Goal: Task Accomplishment & Management: Complete application form

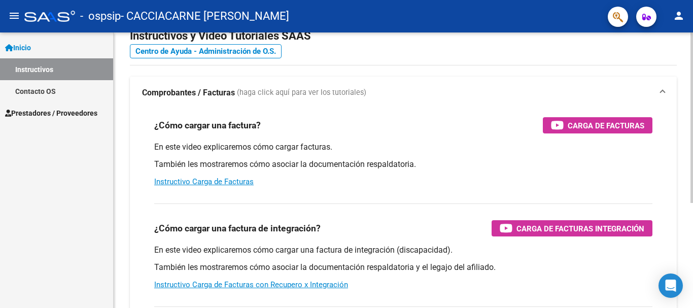
scroll to position [7, 0]
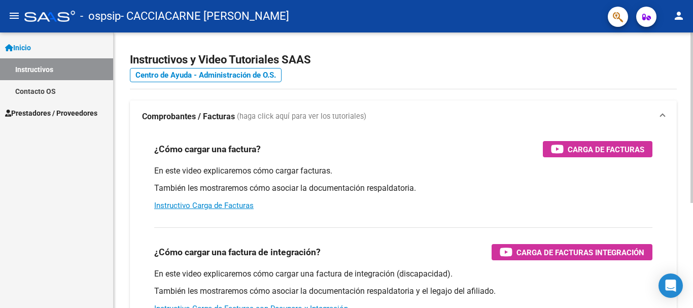
click at [693, 93] on div at bounding box center [692, 122] width 3 height 170
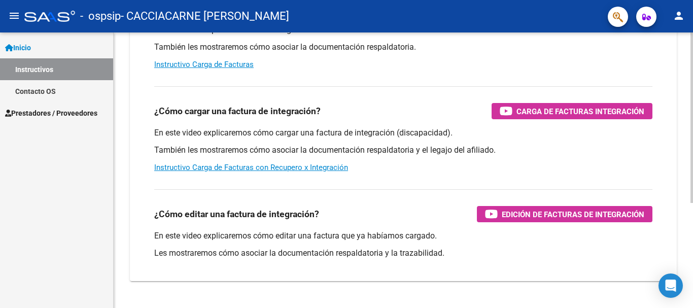
scroll to position [169, 0]
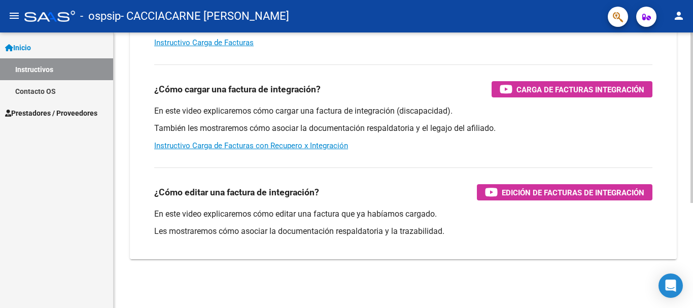
click at [679, 203] on div "Instructivos y Video Tutoriales SAAS Centro de Ayuda - Administración de O.S. C…" at bounding box center [405, 85] width 582 height 445
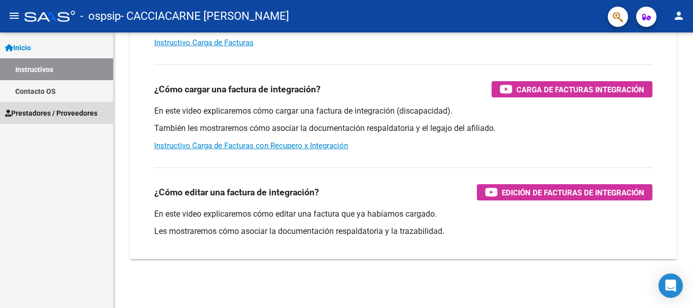
click at [24, 110] on span "Prestadores / Proveedores" at bounding box center [51, 113] width 92 height 11
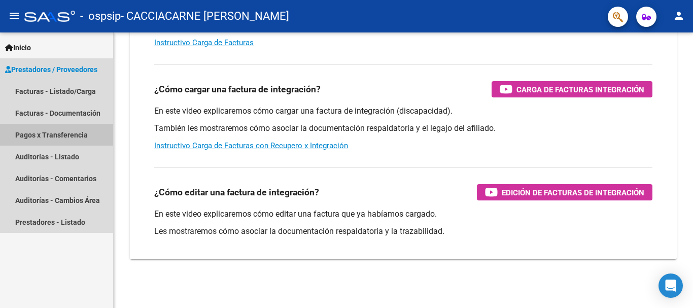
click at [65, 134] on link "Pagos x Transferencia" at bounding box center [56, 135] width 113 height 22
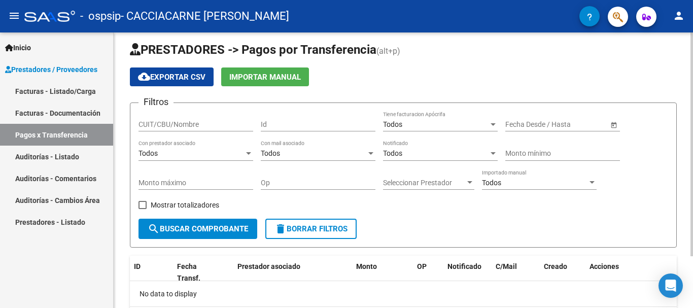
scroll to position [6, 0]
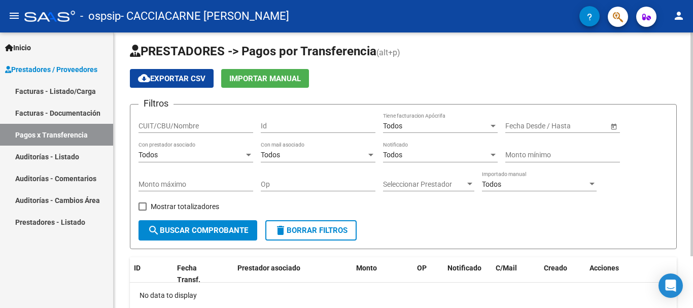
click at [693, 85] on div at bounding box center [692, 149] width 3 height 224
click at [206, 125] on input "CUIT/CBU/Nombre" at bounding box center [196, 126] width 115 height 9
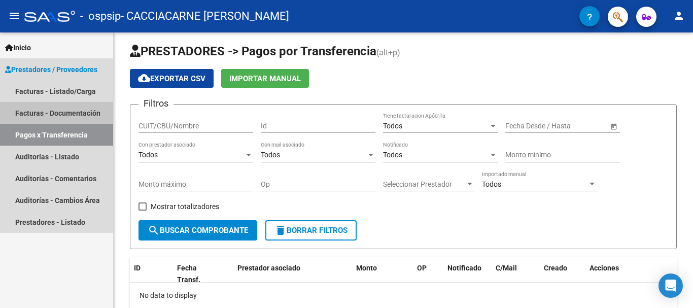
click at [74, 109] on link "Facturas - Documentación" at bounding box center [56, 113] width 113 height 22
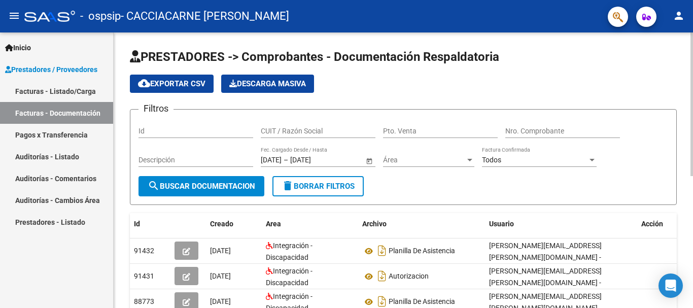
click at [670, 76] on div "PRESTADORES -> Comprobantes - Documentación Respaldatoria cloud_download Export…" at bounding box center [405, 292] width 582 height 521
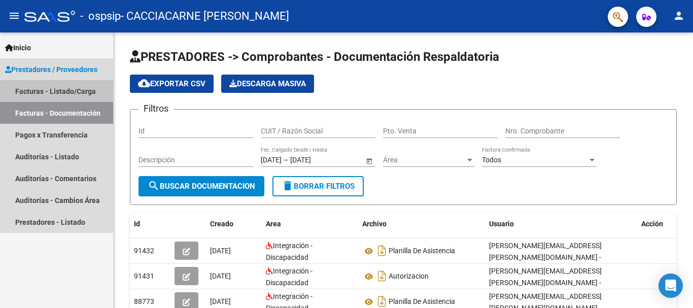
click at [60, 88] on link "Facturas - Listado/Carga" at bounding box center [56, 91] width 113 height 22
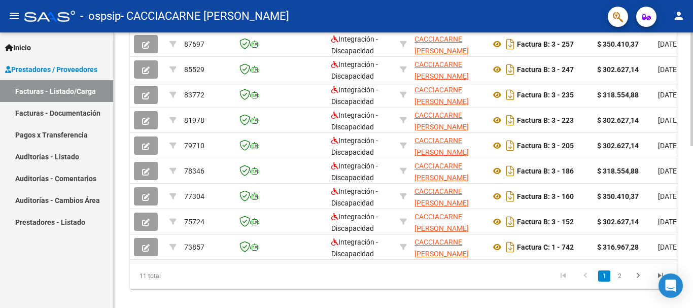
scroll to position [380, 0]
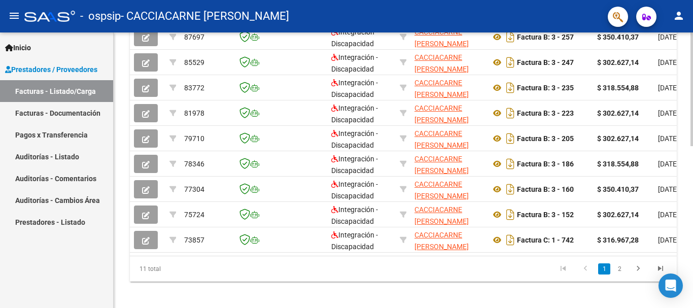
click at [693, 276] on div at bounding box center [692, 249] width 3 height 114
click at [619, 274] on link "2" at bounding box center [619, 268] width 12 height 11
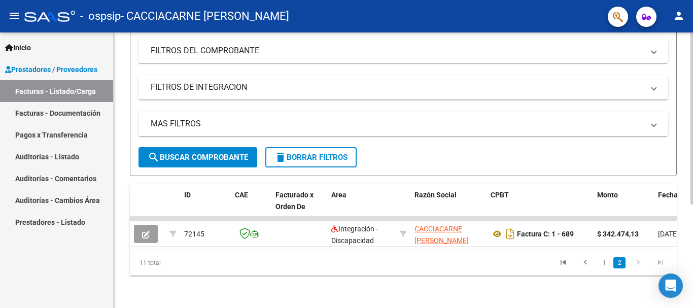
scroll to position [165, 0]
click at [602, 261] on link "1" at bounding box center [604, 262] width 12 height 11
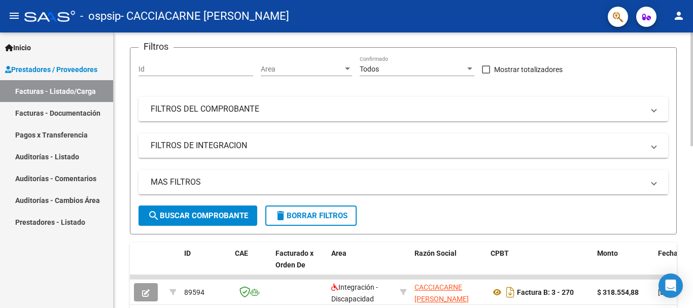
scroll to position [0, 0]
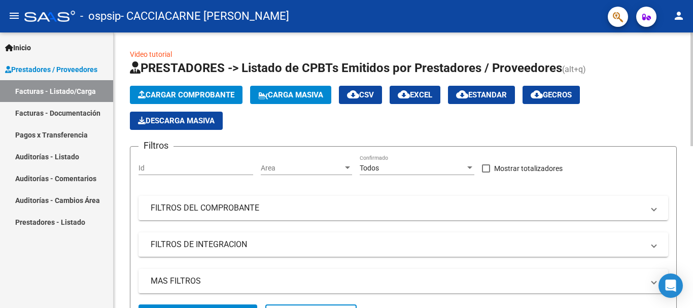
click at [692, 55] on div at bounding box center [692, 89] width 3 height 114
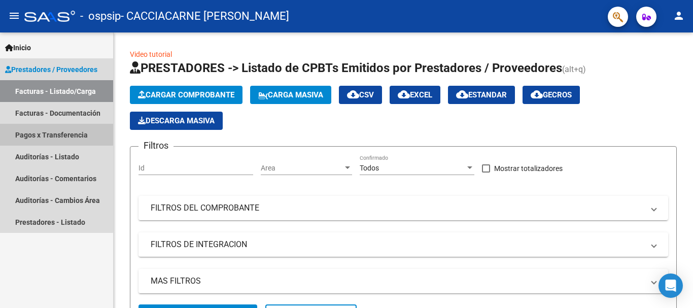
click at [36, 133] on link "Pagos x Transferencia" at bounding box center [56, 135] width 113 height 22
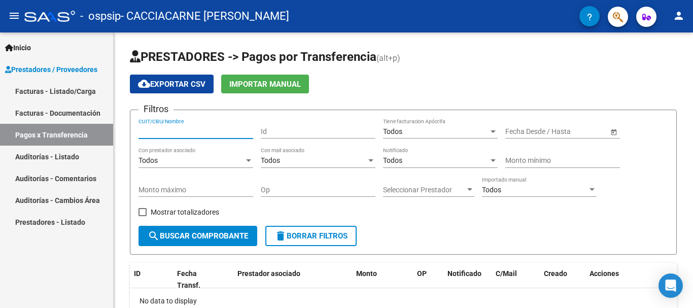
click at [159, 134] on input "CUIT/CBU/Nombre" at bounding box center [196, 131] width 115 height 9
type input "20274636433"
click at [454, 139] on div "Todos Tiene facturacion Apócrifa" at bounding box center [440, 132] width 115 height 29
click at [617, 129] on span "Open calendar" at bounding box center [614, 132] width 24 height 24
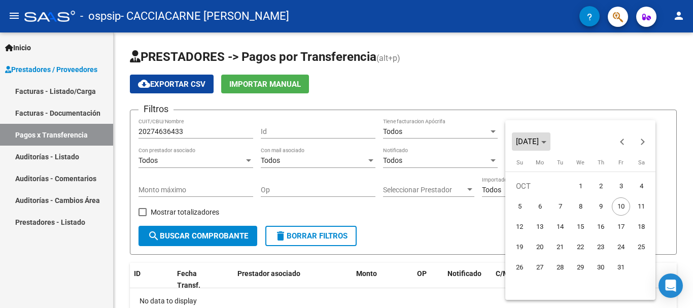
click at [550, 146] on span "Choose month and year" at bounding box center [531, 141] width 39 height 24
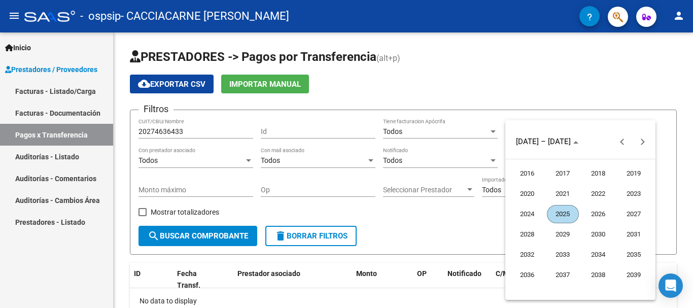
click at [557, 216] on span "2025" at bounding box center [563, 214] width 32 height 18
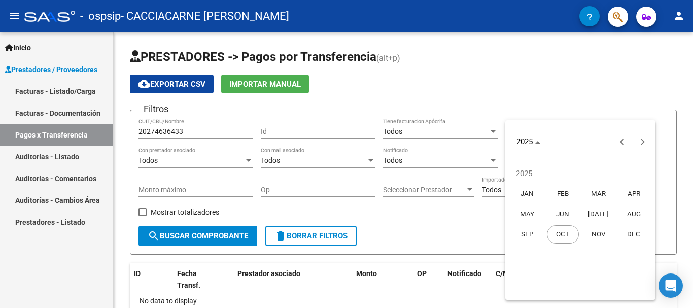
click at [532, 196] on span "JAN" at bounding box center [527, 194] width 32 height 18
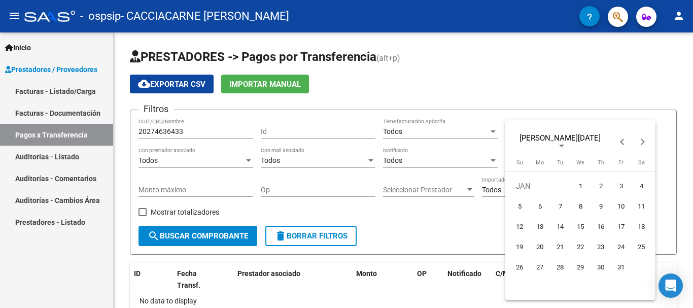
click at [580, 183] on span "1" at bounding box center [580, 186] width 18 height 18
type input "[DATE]"
click at [630, 89] on div at bounding box center [346, 154] width 693 height 308
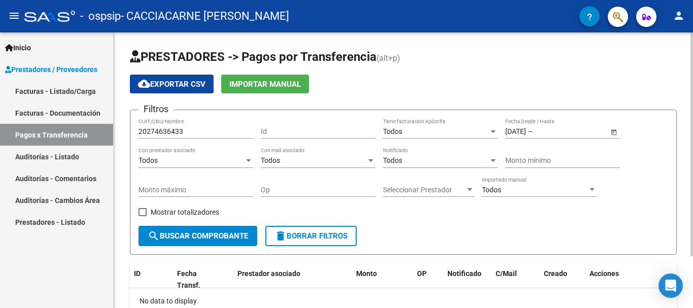
click at [557, 136] on div "[DATE] [DATE] – Fecha fin Fecha Desde / Hasta" at bounding box center [556, 128] width 103 height 20
type input "0"
type input "[DATE]"
click at [446, 235] on form "Filtros 20274636433 CUIT/CBU/Nombre Id Todos Tiene facturacion Apócrifa [DATE] …" at bounding box center [403, 182] width 547 height 145
click at [189, 236] on span "search Buscar Comprobante" at bounding box center [198, 235] width 100 height 9
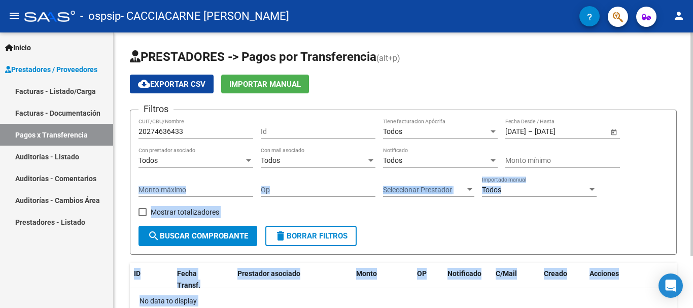
drag, startPoint x: 686, startPoint y: 155, endPoint x: 693, endPoint y: 200, distance: 46.1
click at [693, 200] on div "PRESTADORES -> Pagos por Transferencia (alt+p) cloud_download Exportar CSV Impo…" at bounding box center [405, 201] width 582 height 339
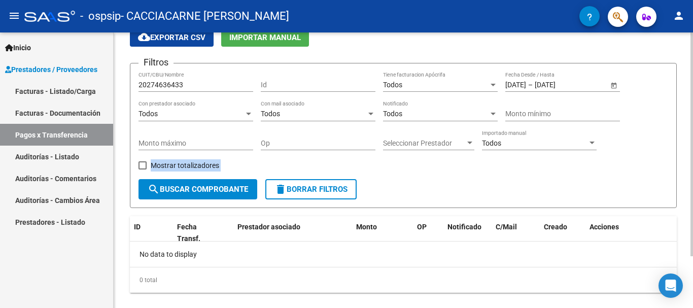
scroll to position [50, 0]
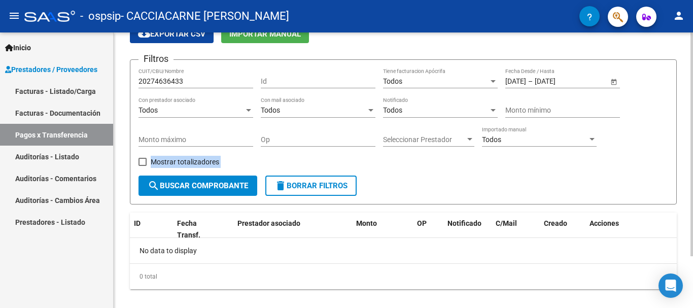
click at [689, 231] on div "PRESTADORES -> Pagos por Transferencia (alt+p) cloud_download Exportar CSV Impo…" at bounding box center [405, 151] width 582 height 339
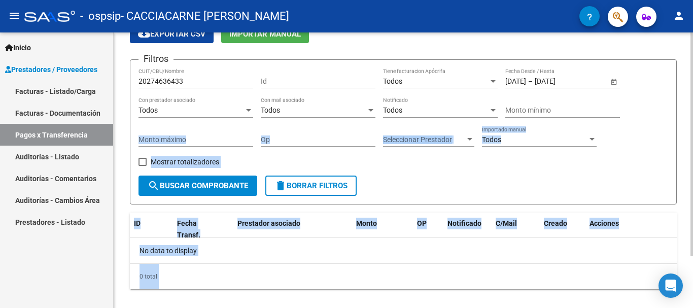
click at [401, 184] on form "Filtros 20274636433 CUIT/CBU/Nombre Id Todos Tiene facturacion Apócrifa [DATE] …" at bounding box center [403, 131] width 547 height 145
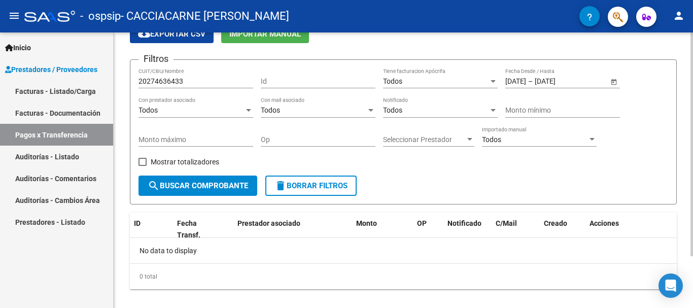
click at [295, 77] on input "Id" at bounding box center [318, 81] width 115 height 9
click at [417, 83] on div "Todos" at bounding box center [436, 81] width 106 height 9
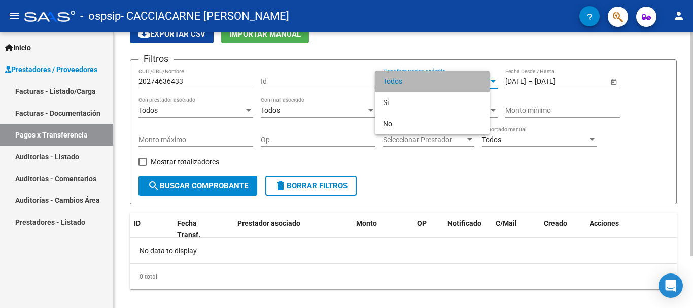
click at [417, 83] on span "Todos" at bounding box center [432, 81] width 98 height 21
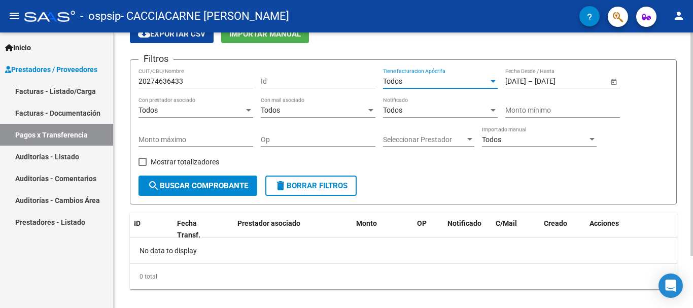
click at [490, 82] on div at bounding box center [493, 81] width 9 height 8
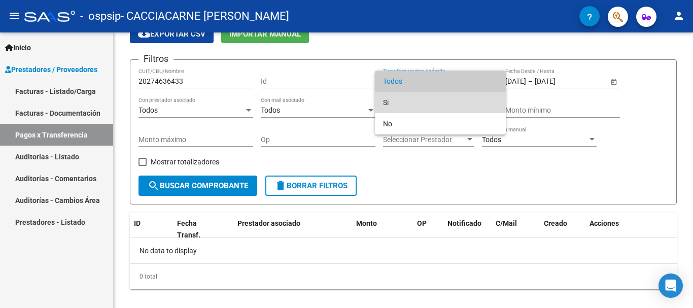
click at [385, 99] on span "Si" at bounding box center [440, 102] width 115 height 21
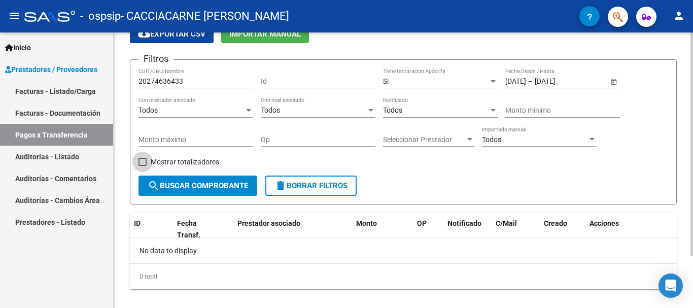
click at [178, 161] on span "Mostrar totalizadores" at bounding box center [185, 162] width 68 height 12
click at [143, 166] on input "Mostrar totalizadores" at bounding box center [142, 166] width 1 height 1
checkbox input "true"
click at [181, 191] on button "search Buscar Comprobante" at bounding box center [198, 186] width 119 height 20
click at [404, 135] on span "Seleccionar Prestador" at bounding box center [424, 139] width 82 height 9
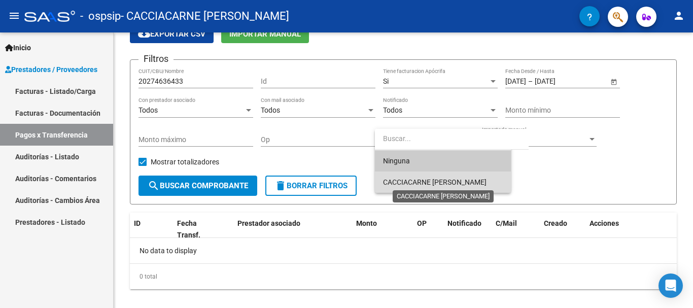
click at [412, 179] on span "CACCIACARNE [PERSON_NAME]" at bounding box center [435, 182] width 104 height 8
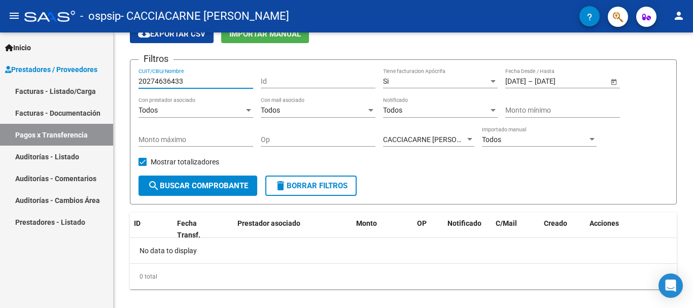
drag, startPoint x: 194, startPoint y: 79, endPoint x: 97, endPoint y: 81, distance: 97.4
click at [97, 81] on mat-sidenav-container "Inicio Instructivos Contacto OS Prestadores / Proveedores Facturas - Listado/Ca…" at bounding box center [346, 169] width 693 height 275
type input "23361549899"
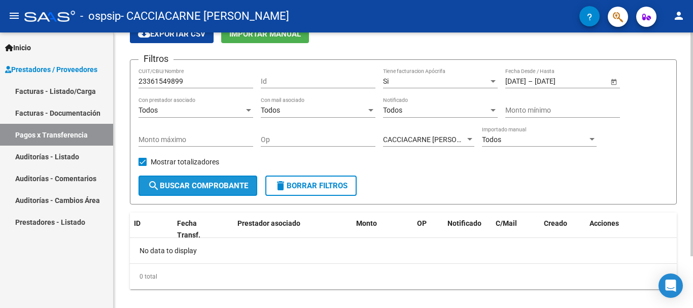
click at [228, 190] on span "search Buscar Comprobante" at bounding box center [198, 185] width 100 height 9
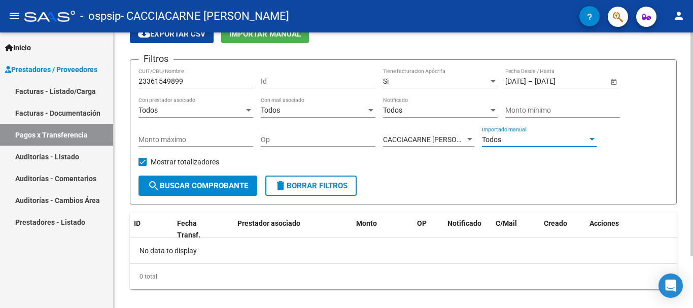
click at [491, 140] on span "Todos" at bounding box center [491, 139] width 19 height 8
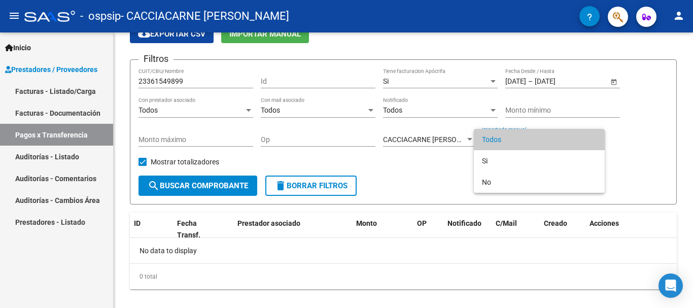
click at [433, 153] on div at bounding box center [346, 154] width 693 height 308
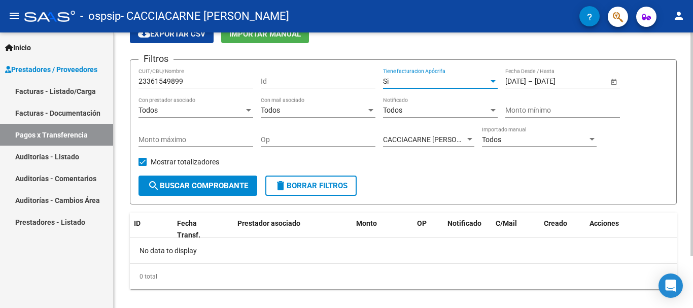
click at [400, 82] on div "Si" at bounding box center [436, 81] width 106 height 9
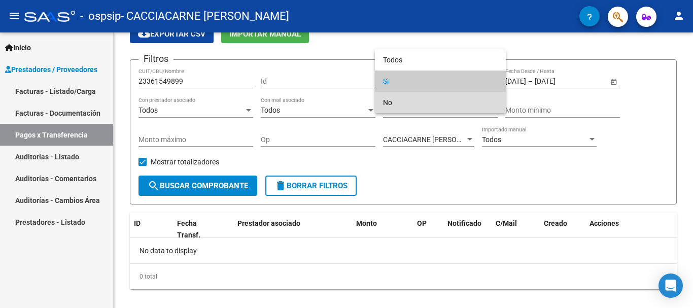
click at [391, 107] on span "No" at bounding box center [440, 102] width 115 height 21
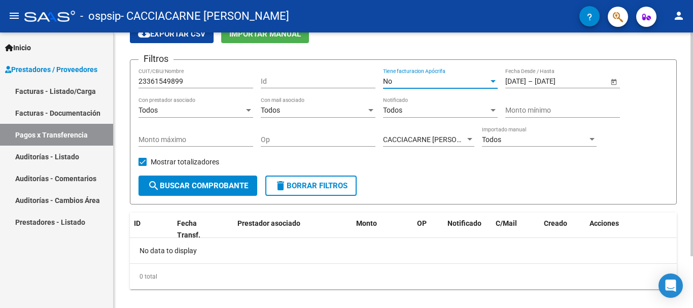
click at [397, 84] on div "No" at bounding box center [436, 81] width 106 height 9
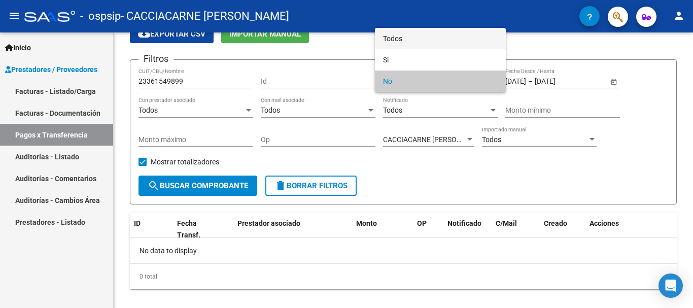
click at [389, 35] on span "Todos" at bounding box center [440, 38] width 115 height 21
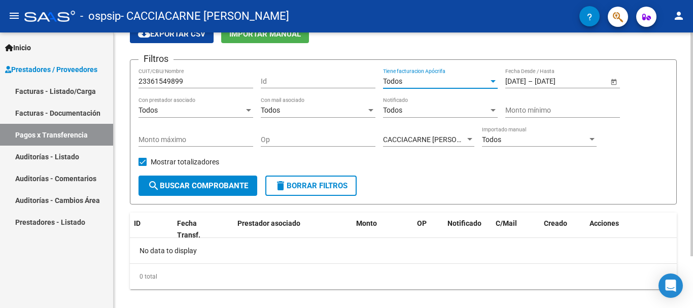
click at [198, 186] on span "search Buscar Comprobante" at bounding box center [198, 185] width 100 height 9
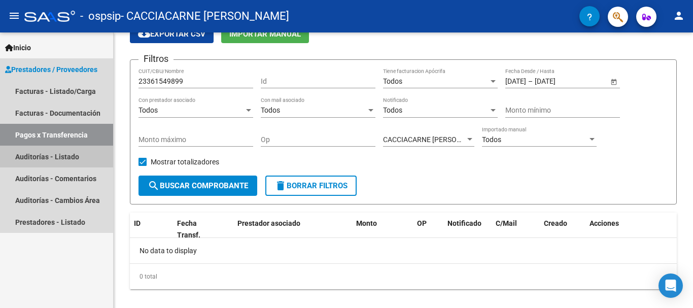
click at [65, 157] on link "Auditorías - Listado" at bounding box center [56, 157] width 113 height 22
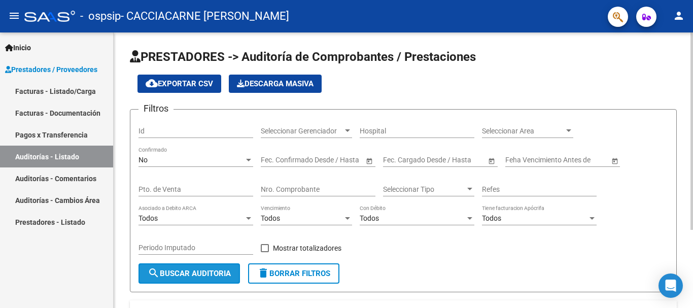
click at [181, 268] on button "search Buscar Auditoria" at bounding box center [189, 273] width 101 height 20
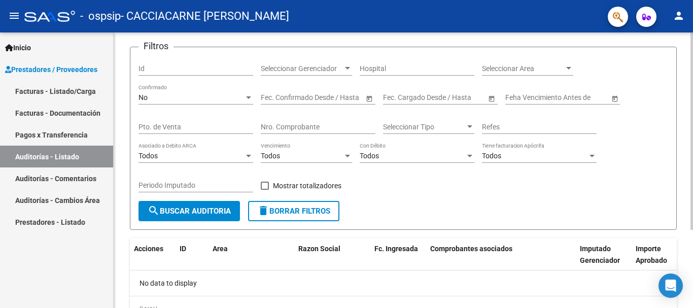
scroll to position [58, 0]
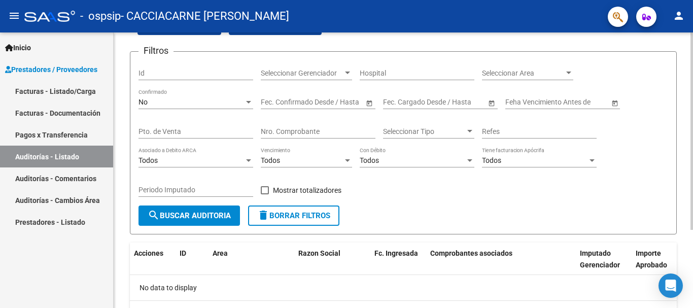
click at [679, 199] on div "PRESTADORES -> Auditoría de Comprobantes / Prestaciones cloud_download Exportar…" at bounding box center [405, 167] width 582 height 384
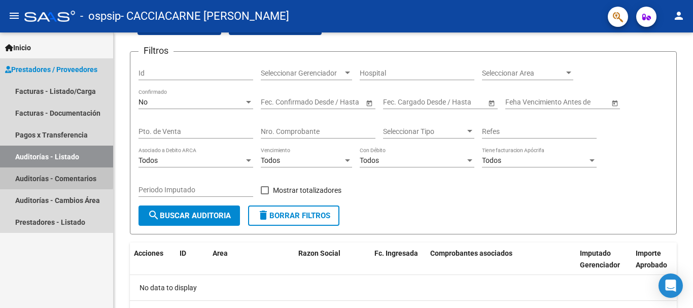
click at [35, 176] on link "Auditorías - Comentarios" at bounding box center [56, 178] width 113 height 22
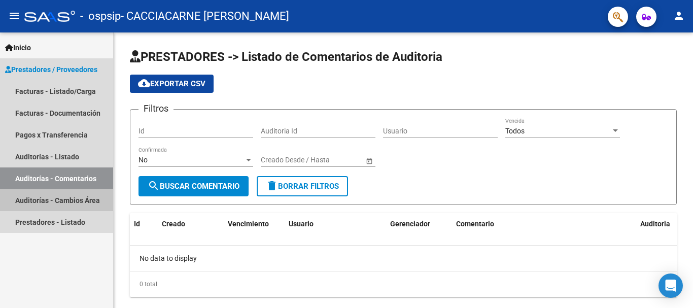
click at [59, 204] on link "Auditorías - Cambios Área" at bounding box center [56, 200] width 113 height 22
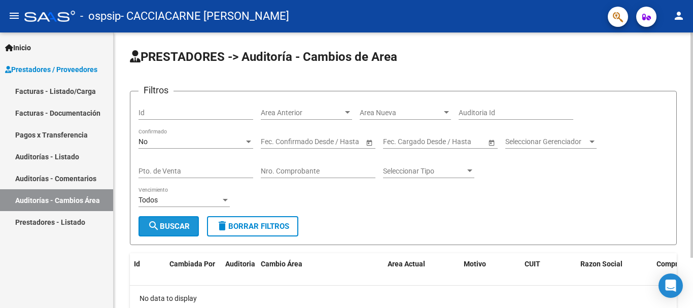
click at [166, 224] on span "search Buscar" at bounding box center [169, 226] width 42 height 9
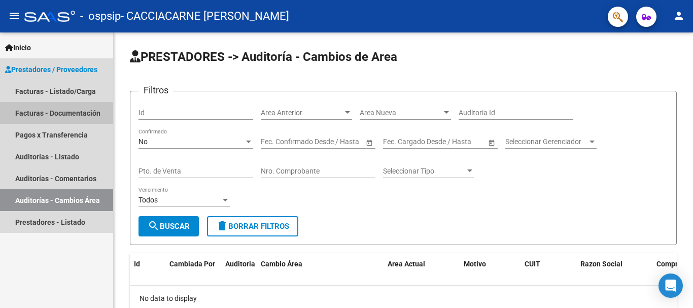
click at [60, 114] on link "Facturas - Documentación" at bounding box center [56, 113] width 113 height 22
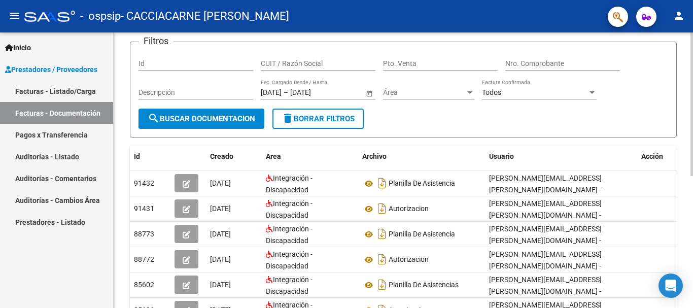
scroll to position [66, 0]
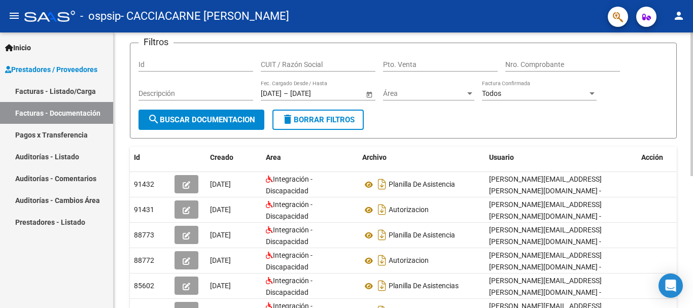
click at [676, 173] on div "PRESTADORES -> Comprobantes - Documentación Respaldatoria cloud_download Export…" at bounding box center [405, 226] width 582 height 521
click at [61, 88] on link "Facturas - Listado/Carga" at bounding box center [56, 91] width 113 height 22
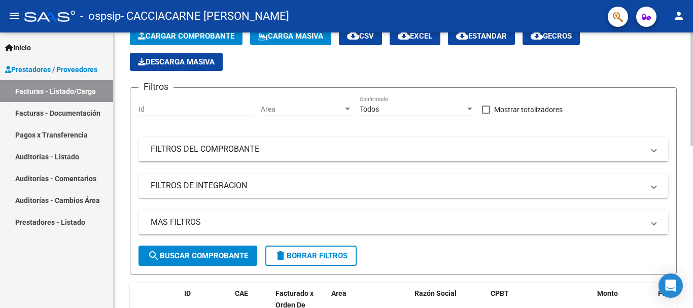
scroll to position [44, 0]
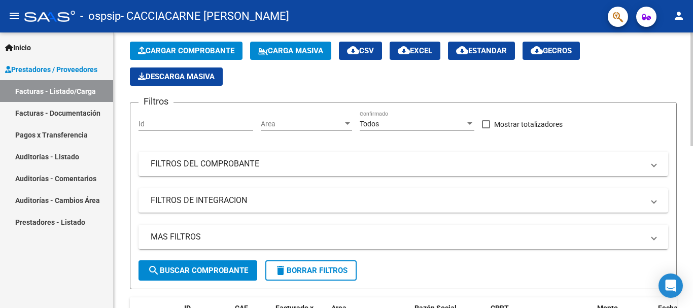
click at [176, 52] on span "Cargar Comprobante" at bounding box center [186, 50] width 96 height 9
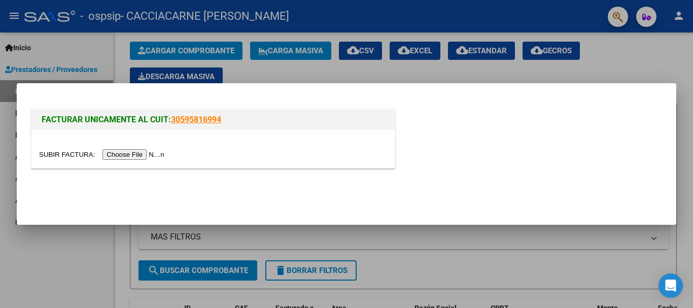
click at [126, 154] on input "file" at bounding box center [103, 154] width 128 height 11
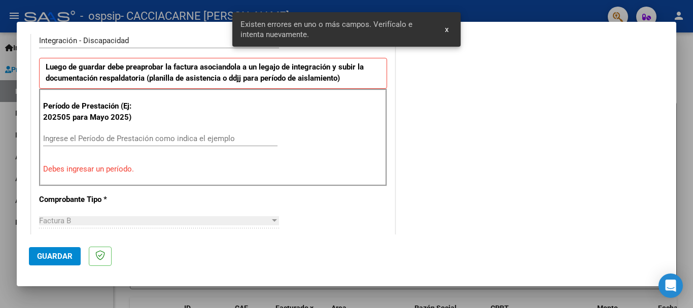
scroll to position [184, 0]
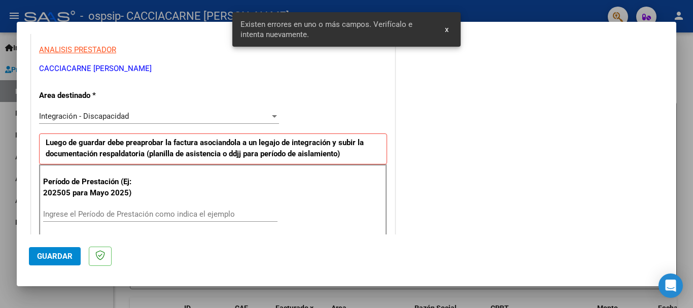
click at [76, 210] on input "Ingrese el Período de Prestación como indica el ejemplo" at bounding box center [160, 214] width 234 height 9
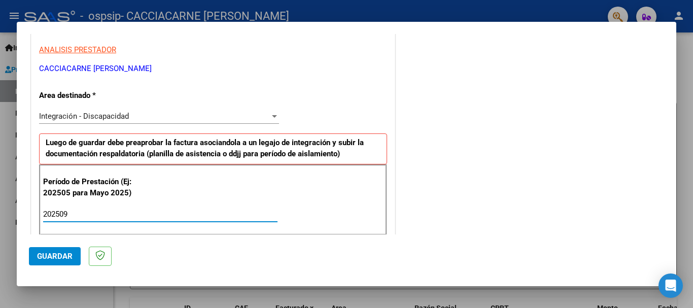
type input "202509"
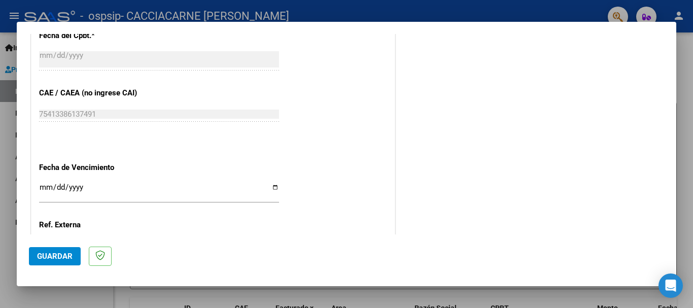
scroll to position [595, 0]
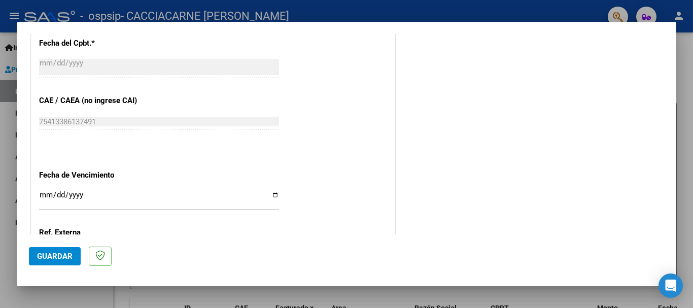
click at [46, 253] on span "Guardar" at bounding box center [55, 256] width 36 height 9
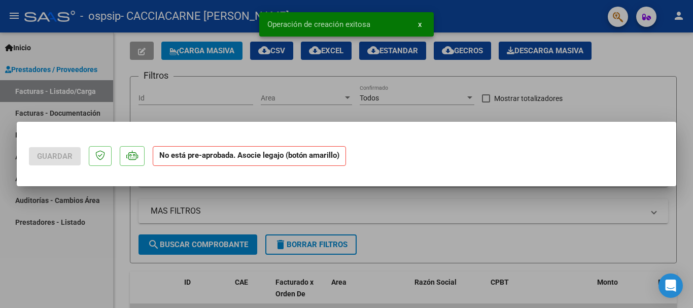
scroll to position [0, 0]
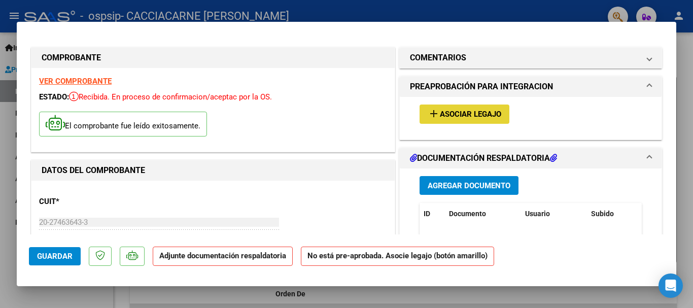
click at [458, 117] on span "Asociar Legajo" at bounding box center [470, 114] width 61 height 9
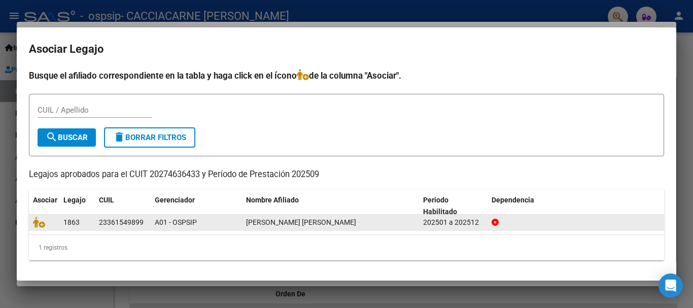
click at [349, 224] on div "[PERSON_NAME] [PERSON_NAME]" at bounding box center [330, 223] width 169 height 12
click at [316, 219] on span "[PERSON_NAME] [PERSON_NAME]" at bounding box center [301, 222] width 110 height 8
drag, startPoint x: 299, startPoint y: 220, endPoint x: 193, endPoint y: 215, distance: 106.2
click at [296, 220] on span "[PERSON_NAME] [PERSON_NAME]" at bounding box center [301, 222] width 110 height 8
click at [68, 221] on span "1863" at bounding box center [71, 222] width 16 height 8
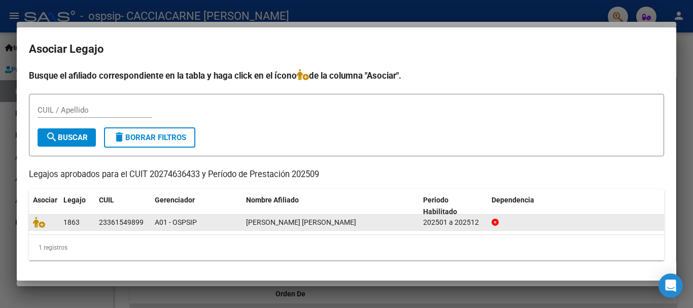
click at [68, 221] on span "1863" at bounding box center [71, 222] width 16 height 8
click at [34, 224] on icon at bounding box center [39, 222] width 12 height 11
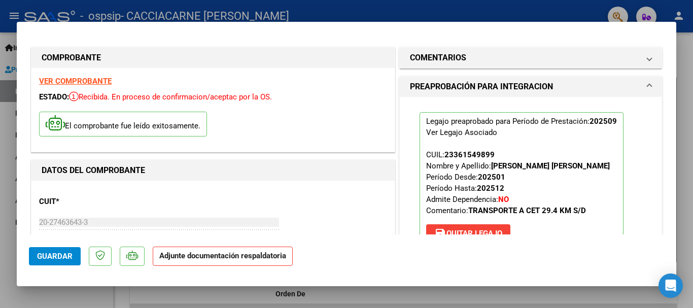
drag, startPoint x: 666, startPoint y: 72, endPoint x: 665, endPoint y: 84, distance: 12.2
click at [665, 84] on mat-dialog-content "COMPROBANTE VER COMPROBANTE ESTADO: Recibida. En proceso de confirmacion/acepta…" at bounding box center [347, 134] width 660 height 200
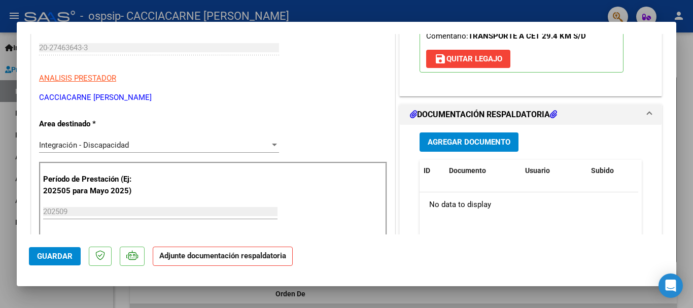
scroll to position [192, 0]
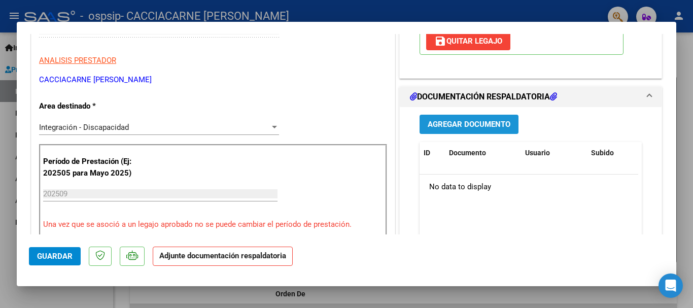
click at [469, 122] on span "Agregar Documento" at bounding box center [469, 124] width 83 height 9
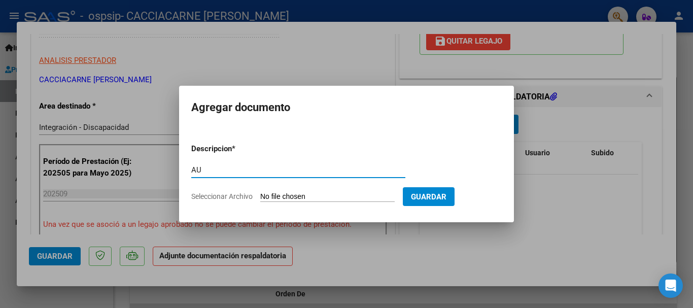
type input "A"
type input "PLANILLA DE ASISTENCIA"
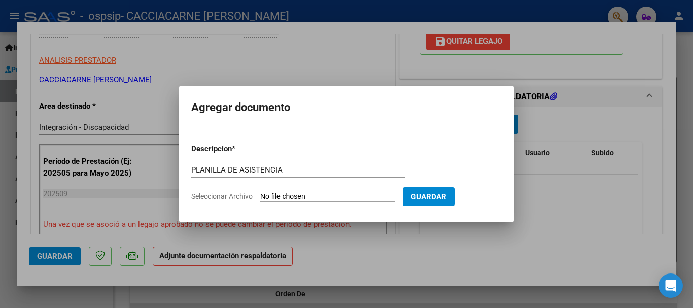
click at [232, 194] on span "Seleccionar Archivo" at bounding box center [221, 196] width 61 height 8
click at [260, 194] on input "Seleccionar Archivo" at bounding box center [327, 197] width 134 height 10
type input "C:\fakepath\PLANILLA DE ASISTENCIA.pdf"
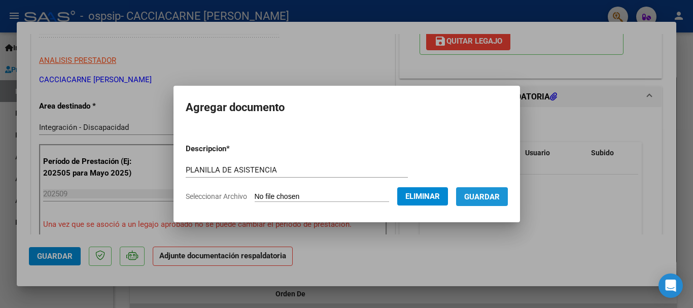
click at [482, 201] on span "Guardar" at bounding box center [482, 196] width 36 height 9
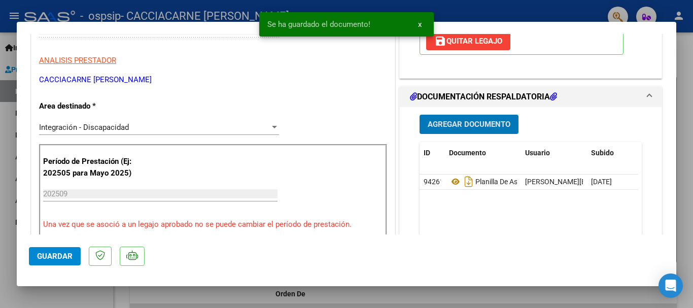
click at [448, 127] on span "Agregar Documento" at bounding box center [469, 124] width 83 height 9
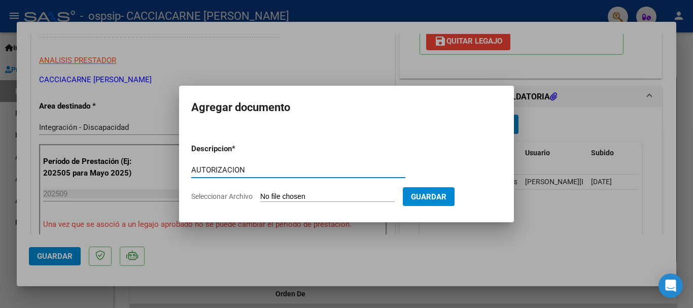
type input "AUTORIZACION"
click at [223, 199] on span "Seleccionar Archivo" at bounding box center [221, 196] width 61 height 8
click at [260, 199] on input "Seleccionar Archivo" at bounding box center [327, 197] width 134 height 10
type input "C:\fakepath\[PERSON_NAME] TRANSP AUTORIZACION 2025 SEGUN RESOLUCION 360 22_firm…"
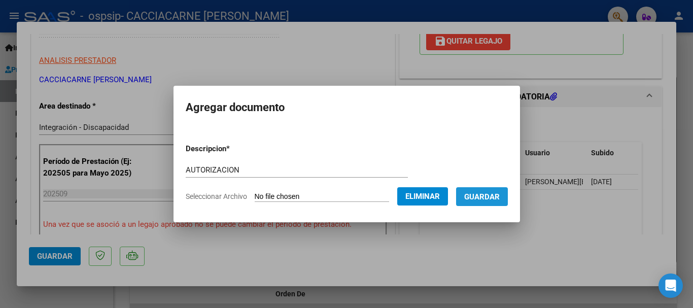
click at [494, 196] on span "Guardar" at bounding box center [482, 196] width 36 height 9
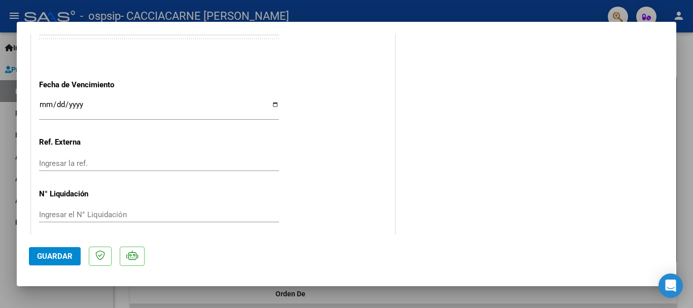
scroll to position [708, 0]
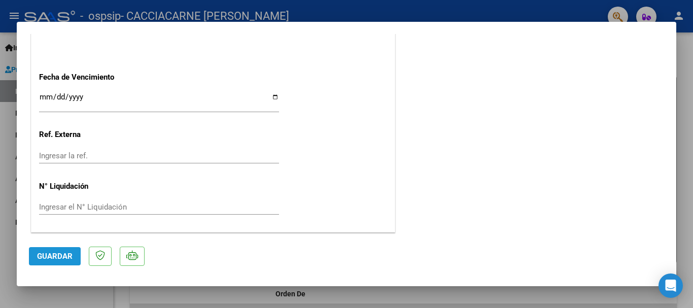
click at [54, 257] on span "Guardar" at bounding box center [55, 256] width 36 height 9
click at [693, 108] on div at bounding box center [346, 154] width 693 height 308
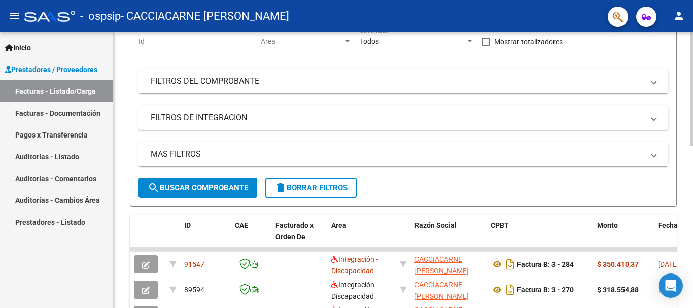
scroll to position [125, 0]
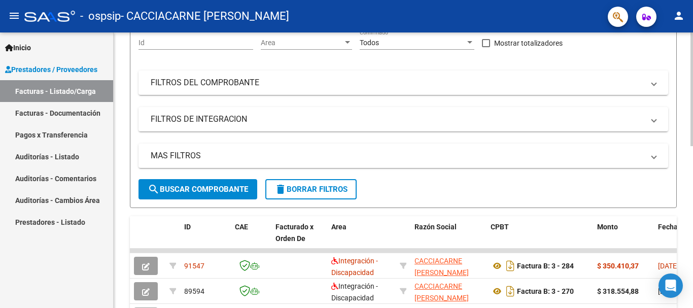
click at [693, 109] on div at bounding box center [692, 142] width 3 height 114
